Goal: Information Seeking & Learning: Understand process/instructions

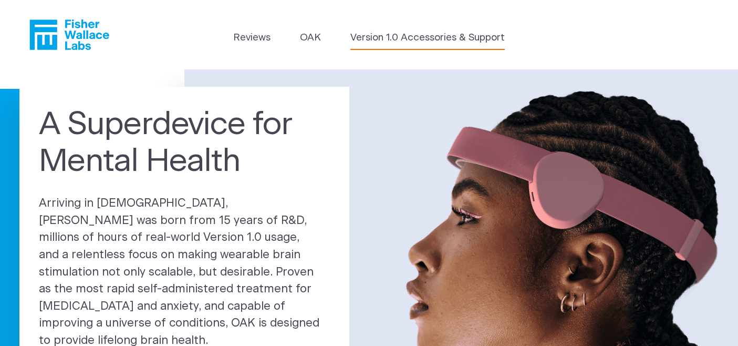
click at [406, 37] on link "Version 1.0 Accessories & Support" at bounding box center [428, 37] width 154 height 15
click at [305, 35] on link "OAK" at bounding box center [310, 37] width 21 height 15
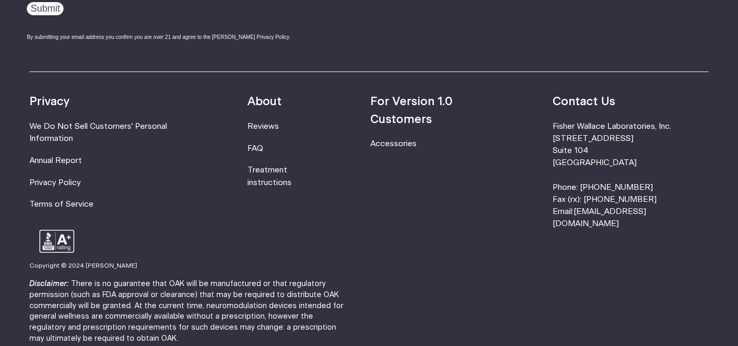
scroll to position [1931, 0]
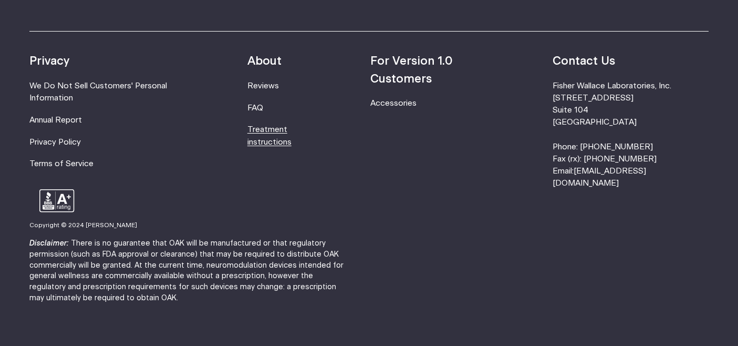
click at [292, 126] on link "Treatment instructions" at bounding box center [270, 136] width 44 height 20
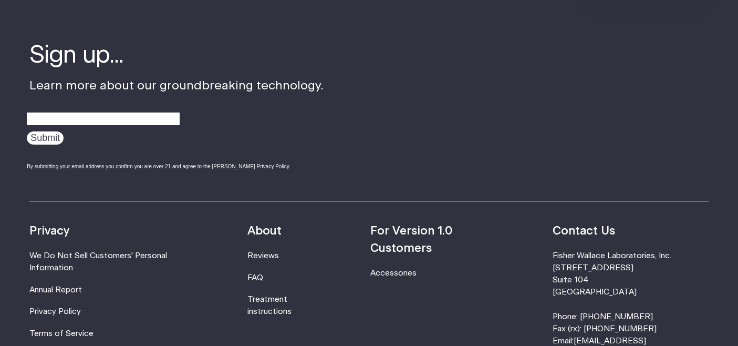
scroll to position [3199, 0]
